Goal: Task Accomplishment & Management: Use online tool/utility

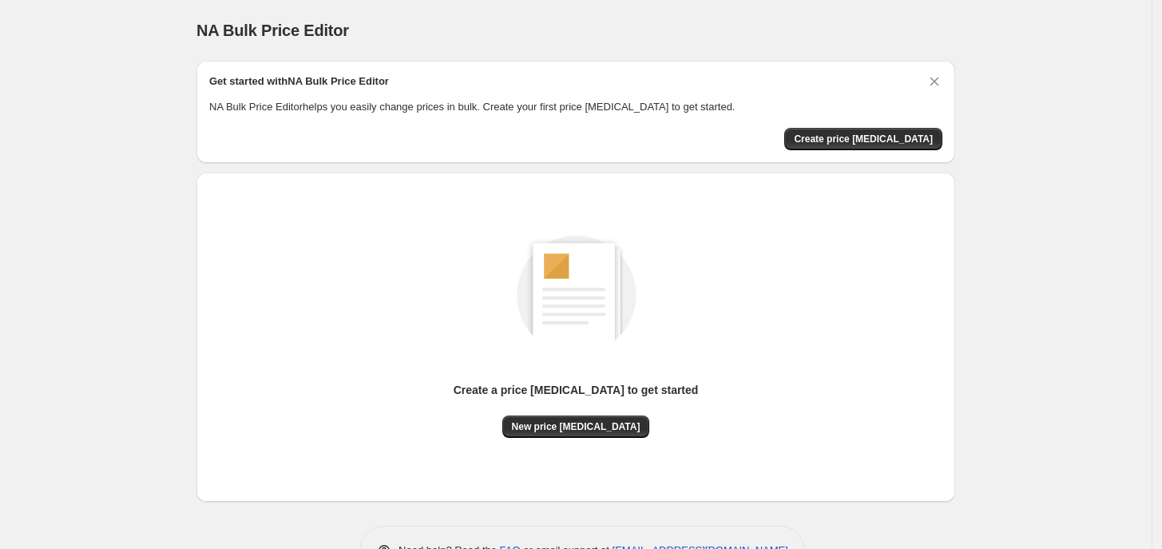
click at [592, 439] on div "Create a price change job to get started New price change job" at bounding box center [575, 337] width 733 height 304
click at [592, 430] on span "New price change job" at bounding box center [576, 426] width 129 height 13
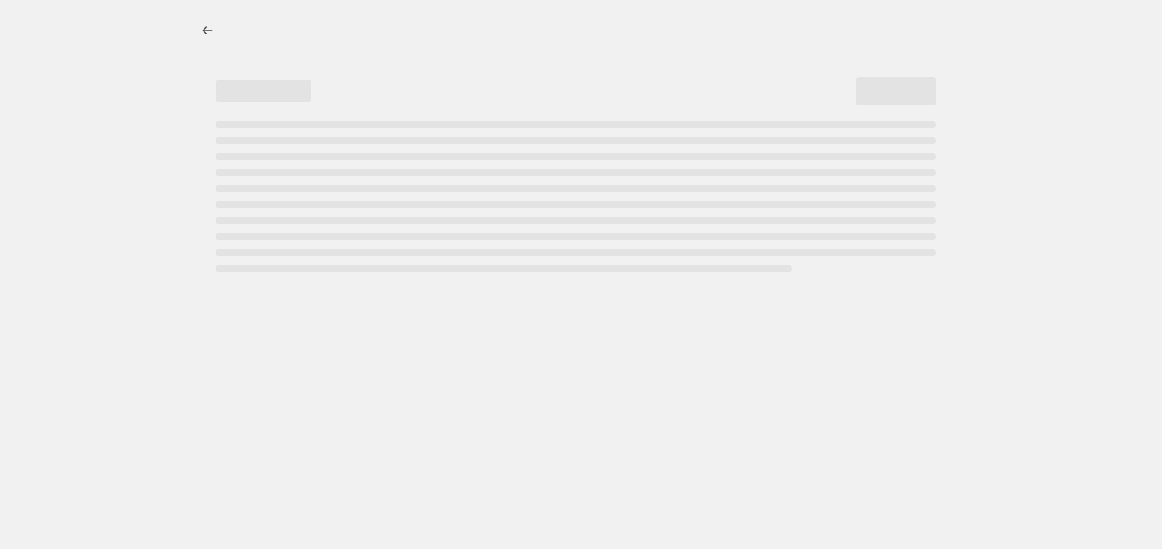
click at [592, 429] on div at bounding box center [576, 274] width 1152 height 549
select select "percentage"
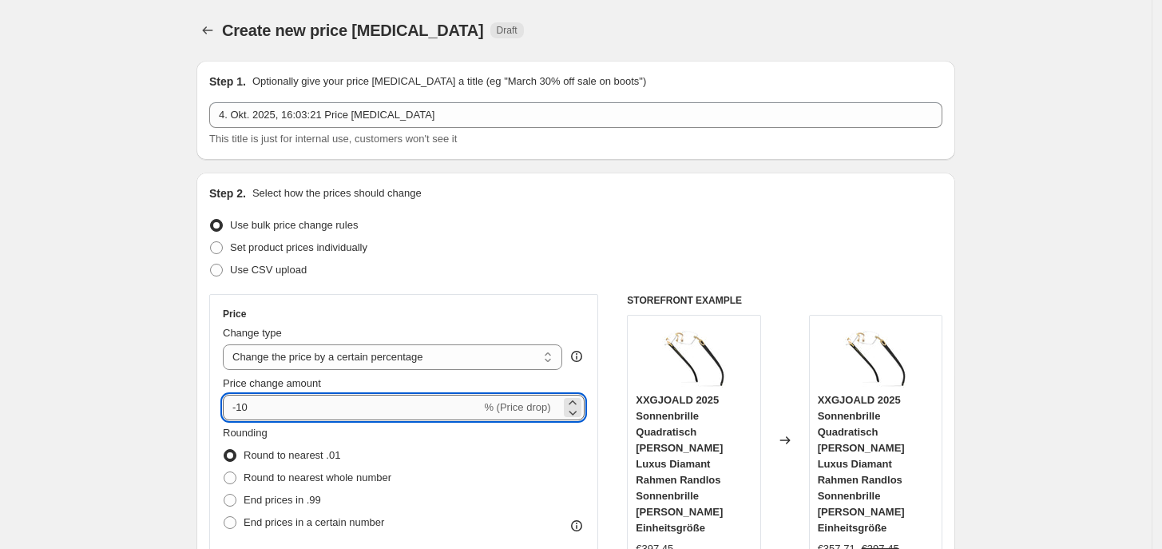
click at [304, 403] on input "-10" at bounding box center [352, 408] width 258 height 26
type input "-1"
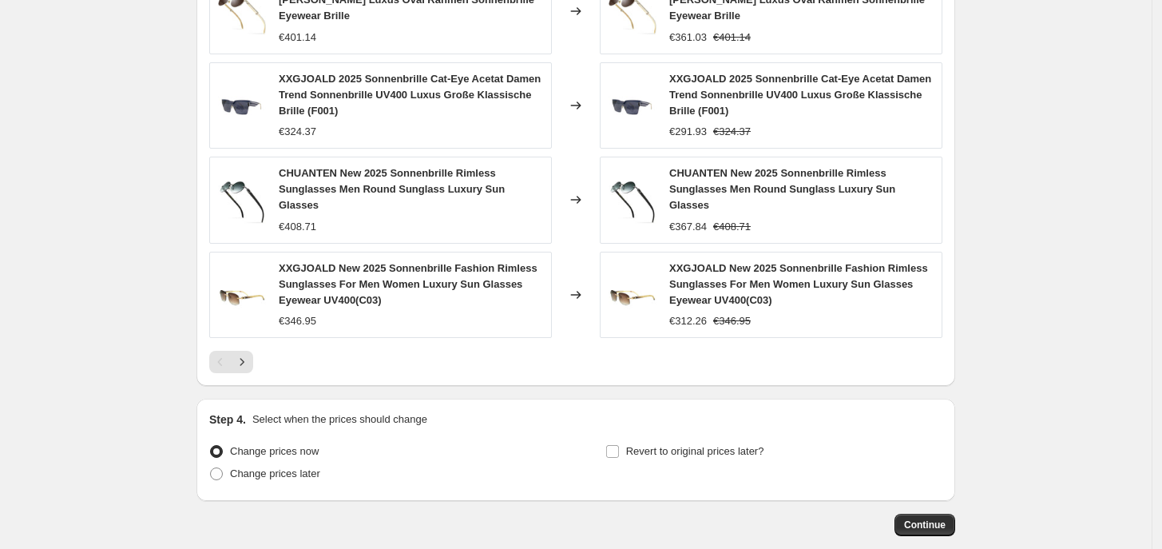
scroll to position [1125, 0]
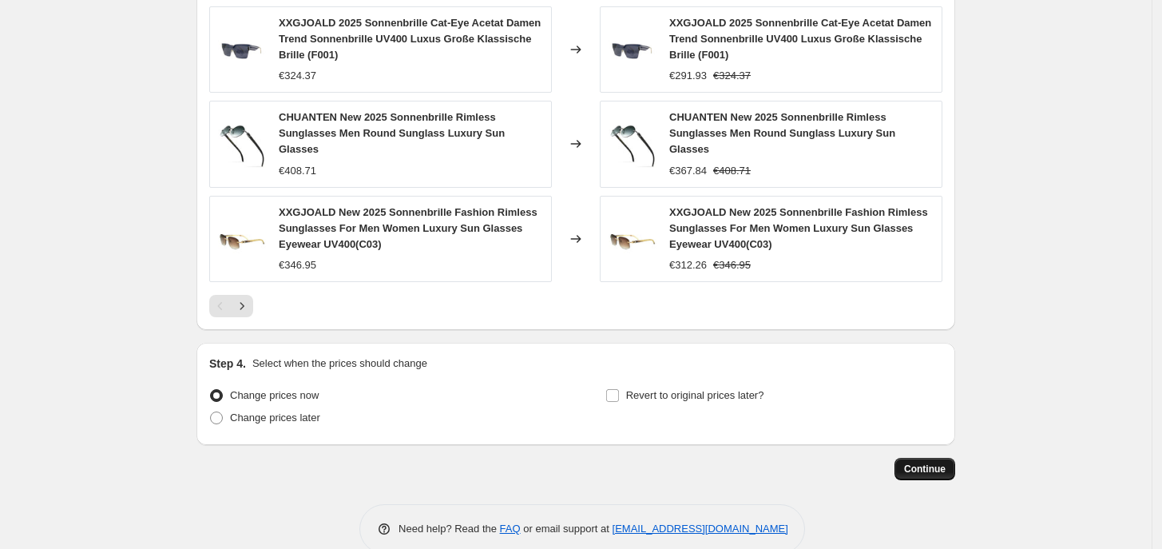
type input "-35"
click at [916, 463] on span "Continue" at bounding box center [925, 469] width 42 height 13
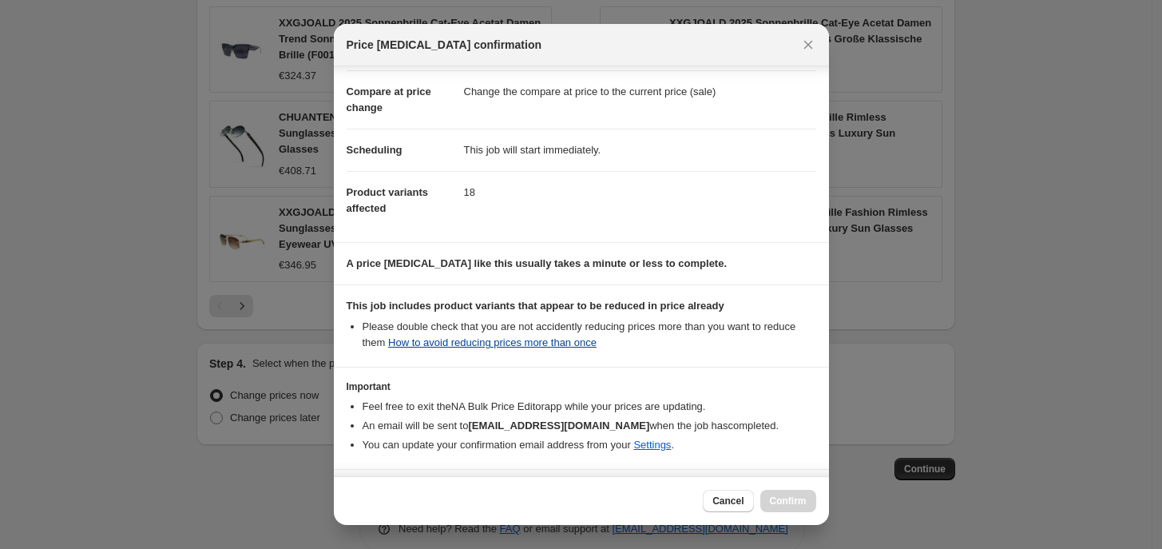
scroll to position [125, 0]
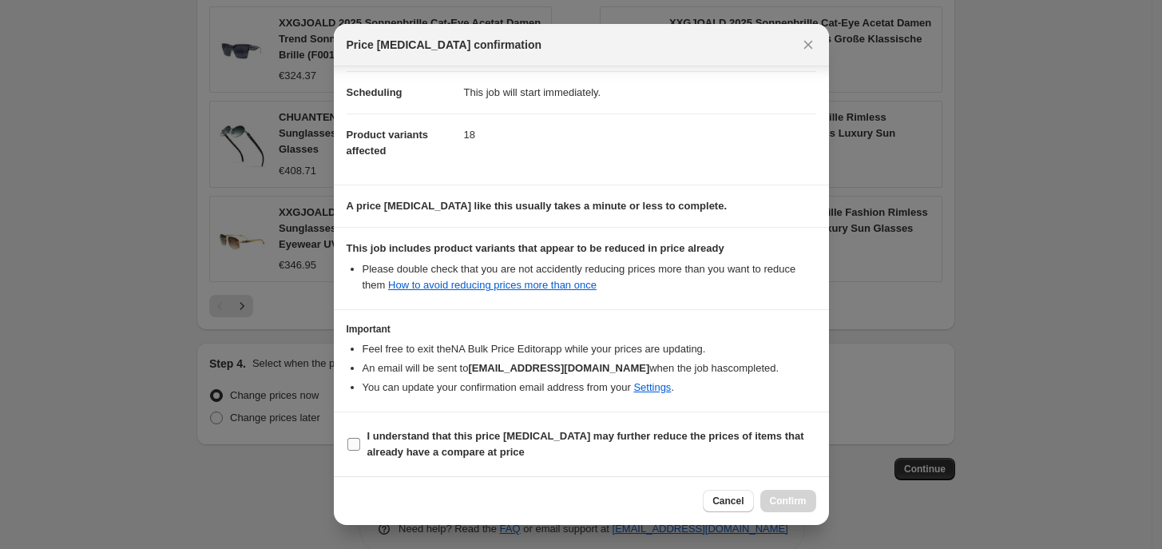
click at [503, 451] on b "I understand that this price change job may further reduce the prices of items …" at bounding box center [585, 444] width 437 height 28
click at [360, 451] on input "I understand that this price change job may further reduce the prices of items …" at bounding box center [354, 444] width 13 height 13
checkbox input "true"
click at [777, 494] on button "Confirm" at bounding box center [789, 501] width 56 height 22
click at [777, 494] on div "Cancel Loading Confirm" at bounding box center [759, 501] width 113 height 22
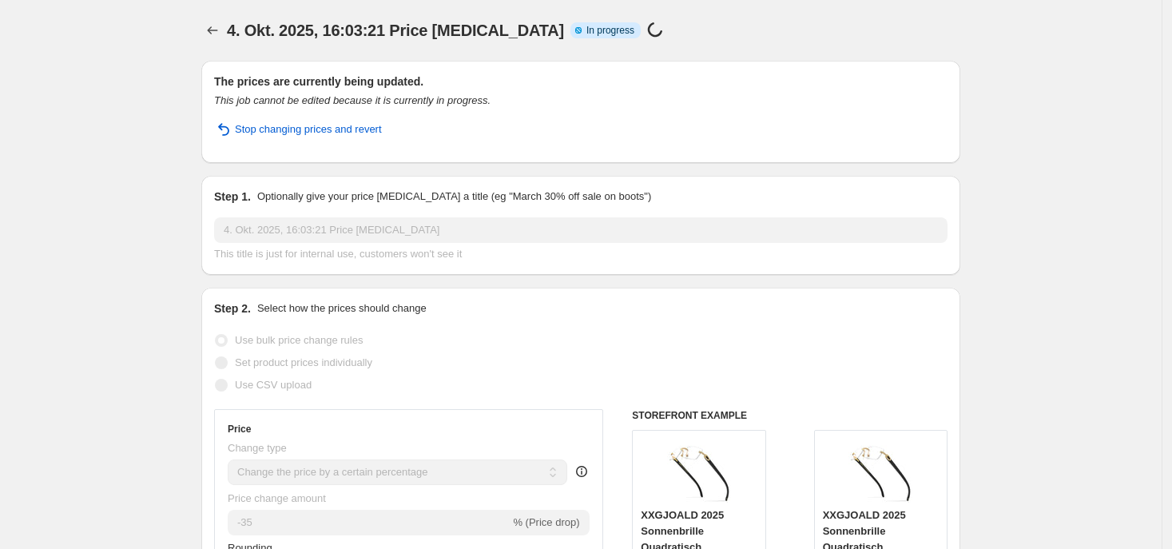
select select "percentage"
